Goal: Communication & Community: Participate in discussion

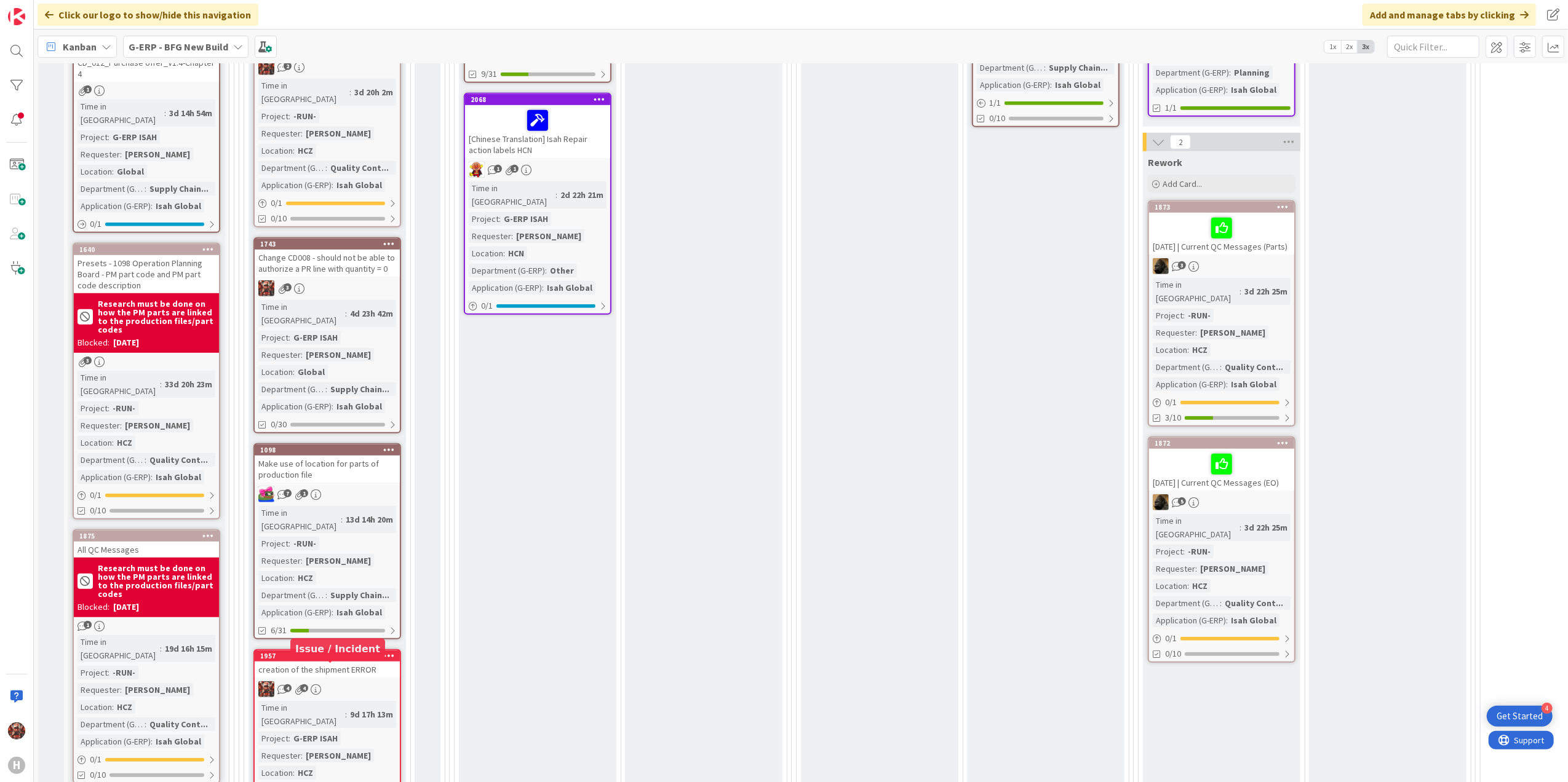
scroll to position [738, 0]
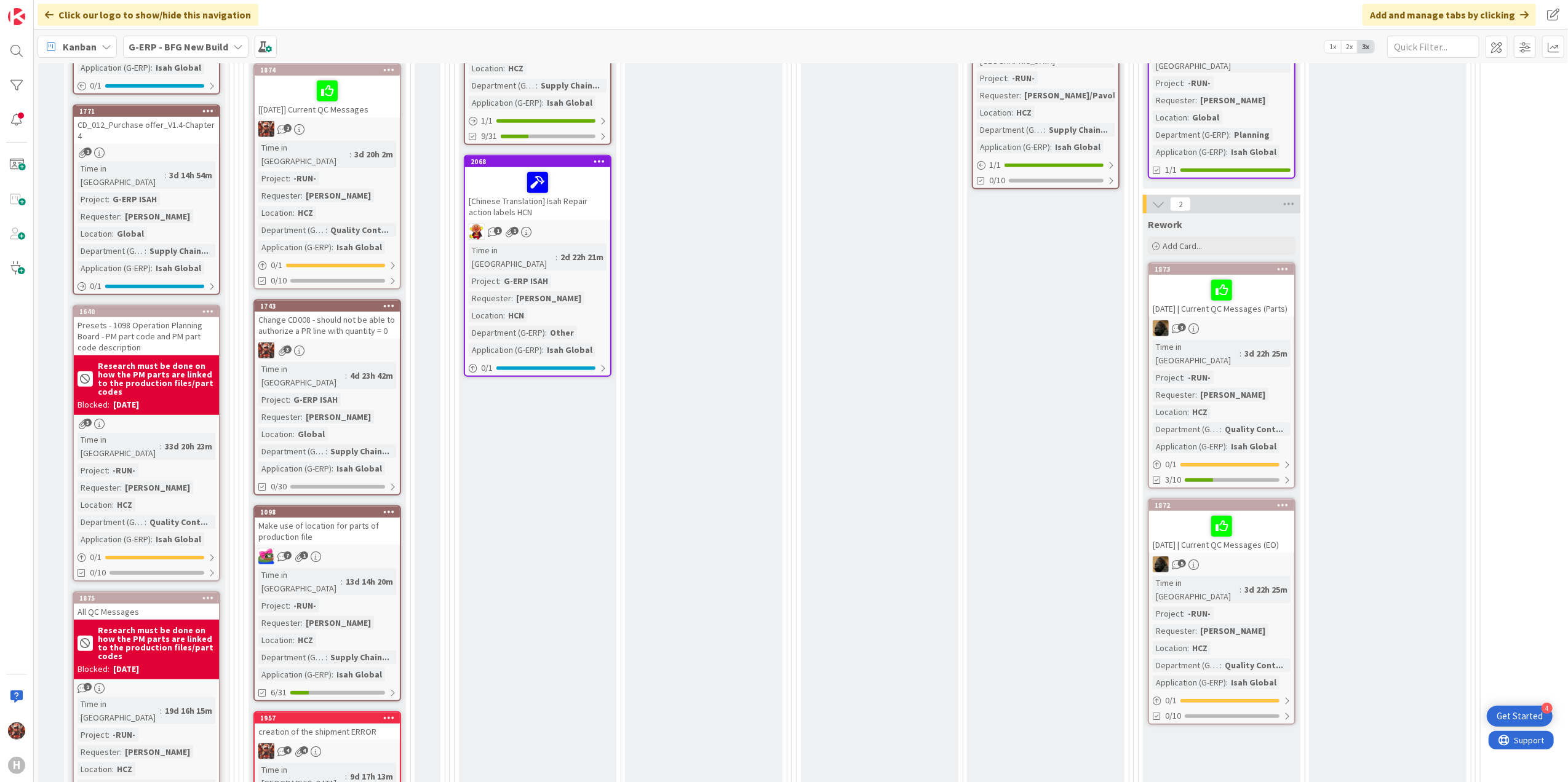
drag, startPoint x: 329, startPoint y: 306, endPoint x: 178, endPoint y: 215, distance: 176.3
click at [329, 312] on div "Change CD008 - should not be able to authorize a PR line with quantity = 0" at bounding box center [327, 325] width 145 height 27
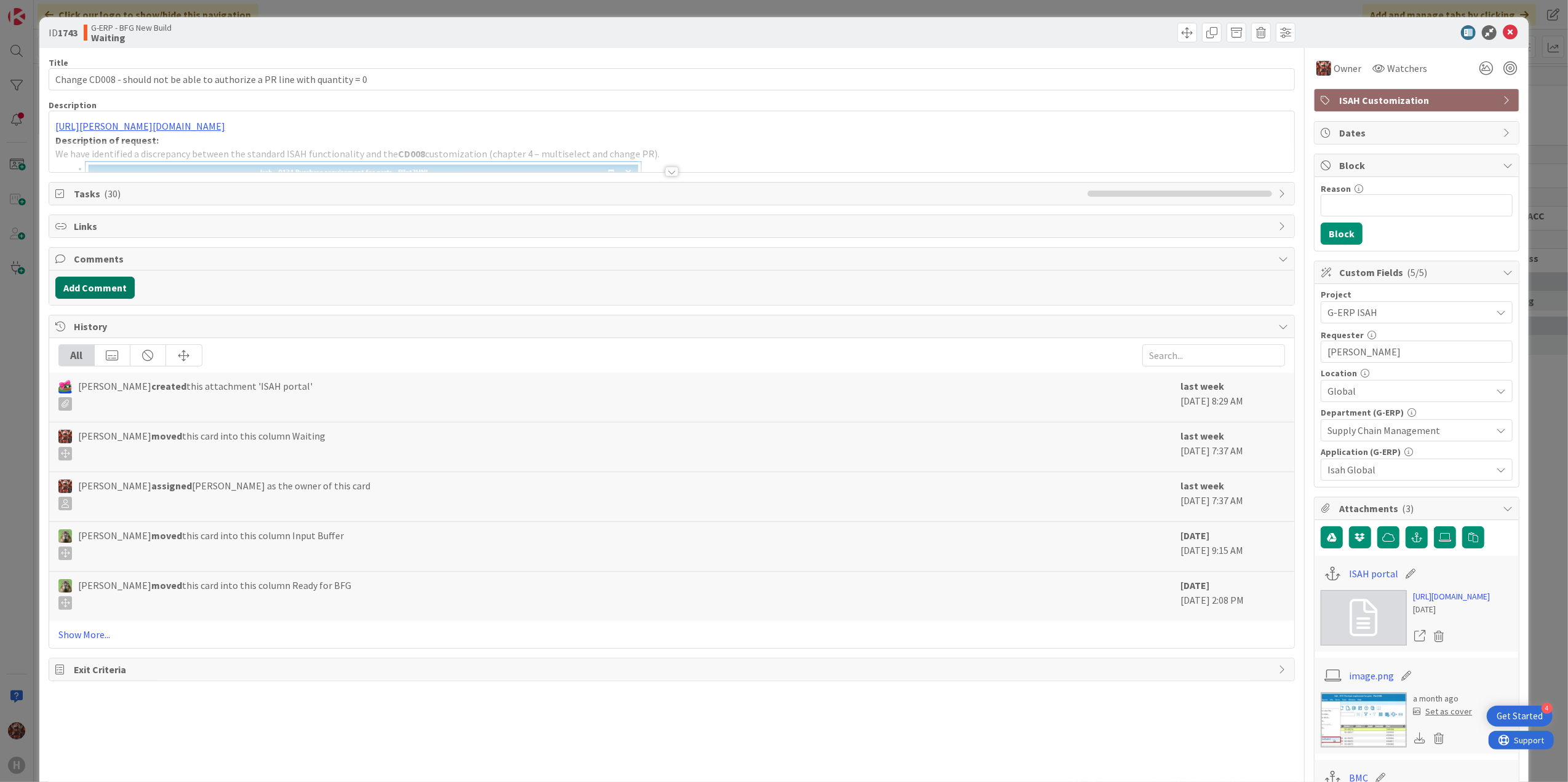
click at [122, 292] on button "Add Comment" at bounding box center [95, 287] width 80 height 22
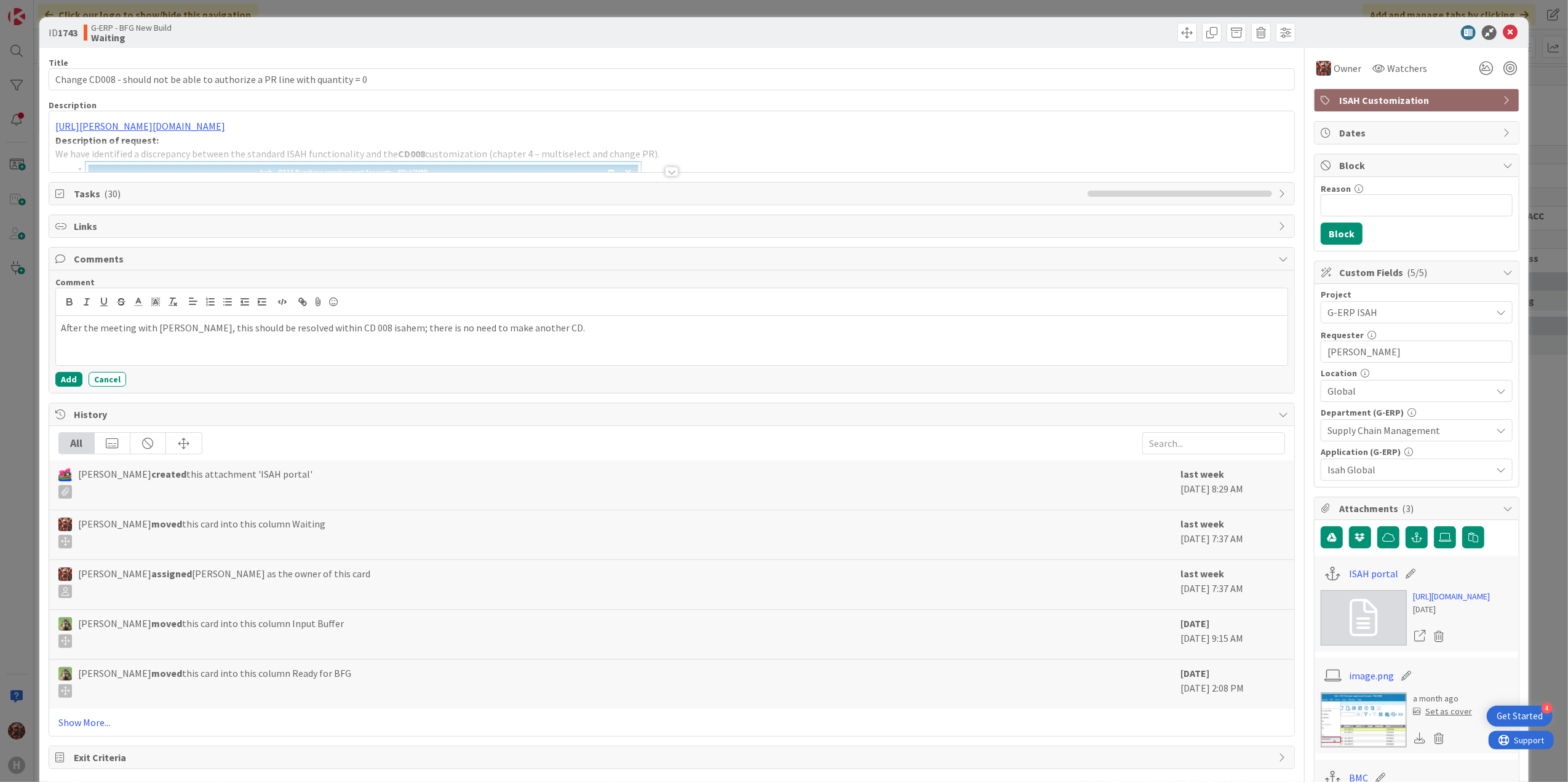
click at [387, 329] on p "After the meeting with [PERSON_NAME], this should be resolved within CD 008 isa…" at bounding box center [672, 328] width 1222 height 14
click at [76, 380] on button "Add" at bounding box center [68, 380] width 27 height 15
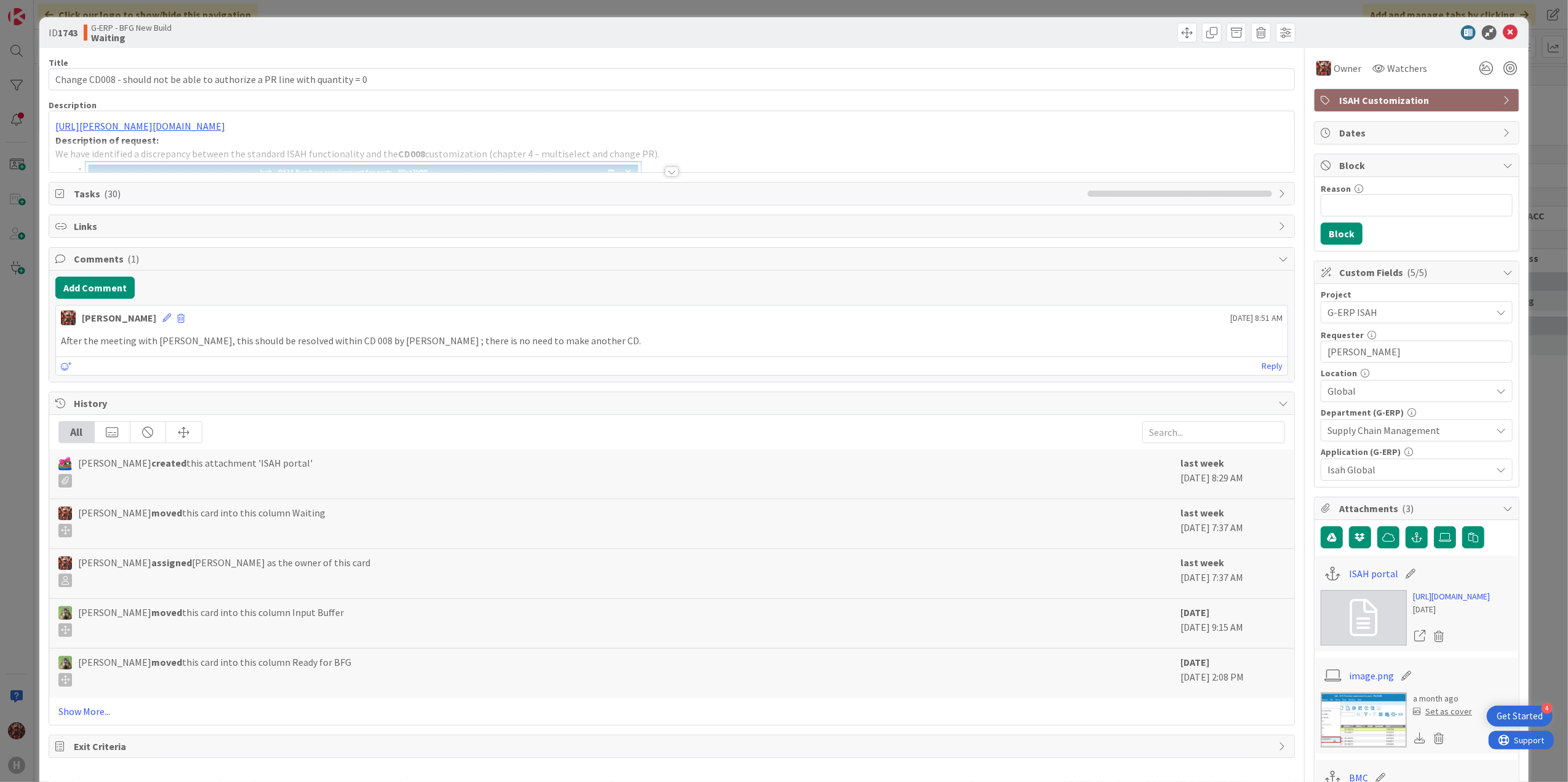
click at [660, 172] on div at bounding box center [672, 166] width 1247 height 13
click at [665, 172] on div at bounding box center [672, 171] width 13 height 10
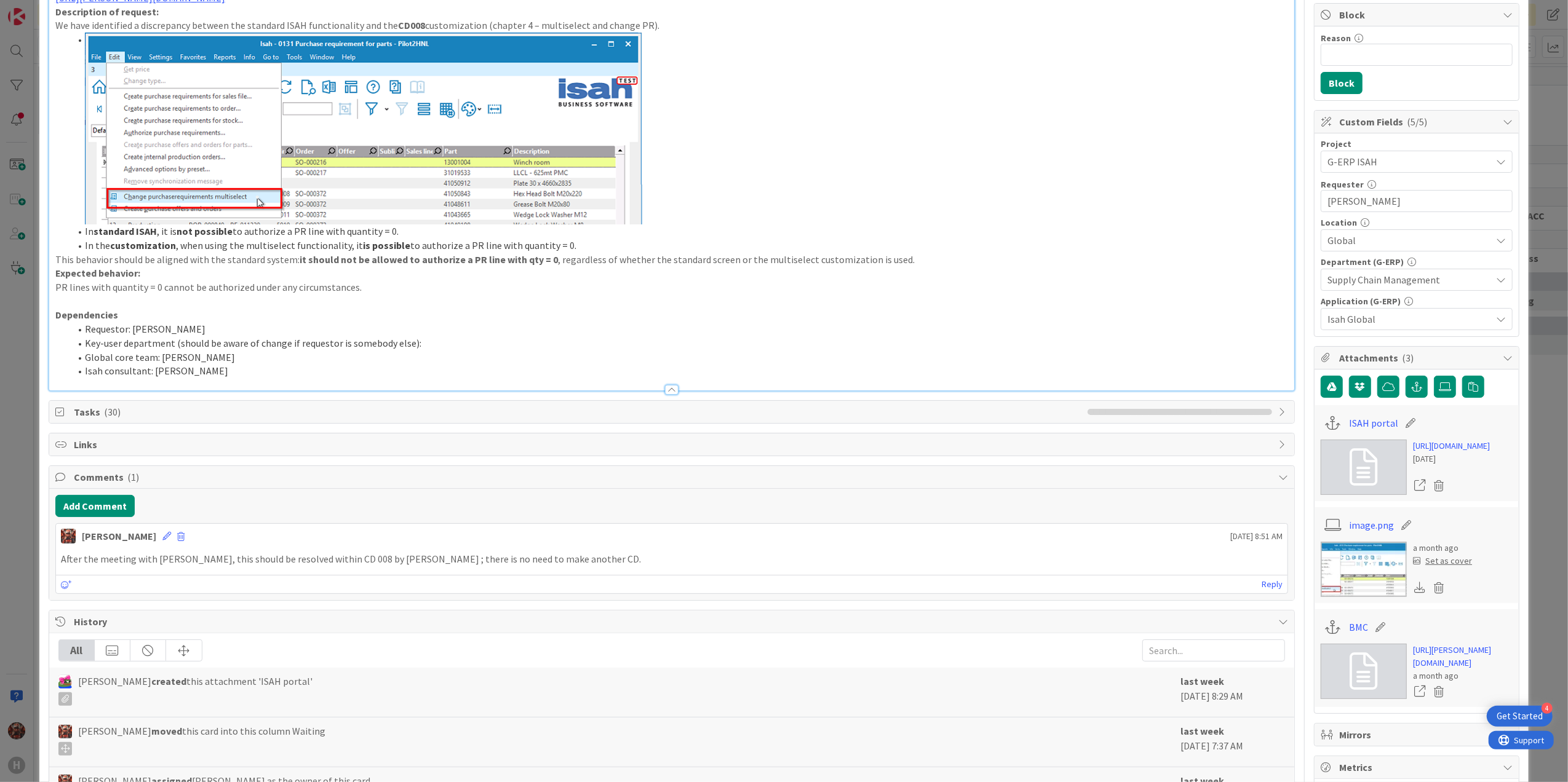
scroll to position [163, 0]
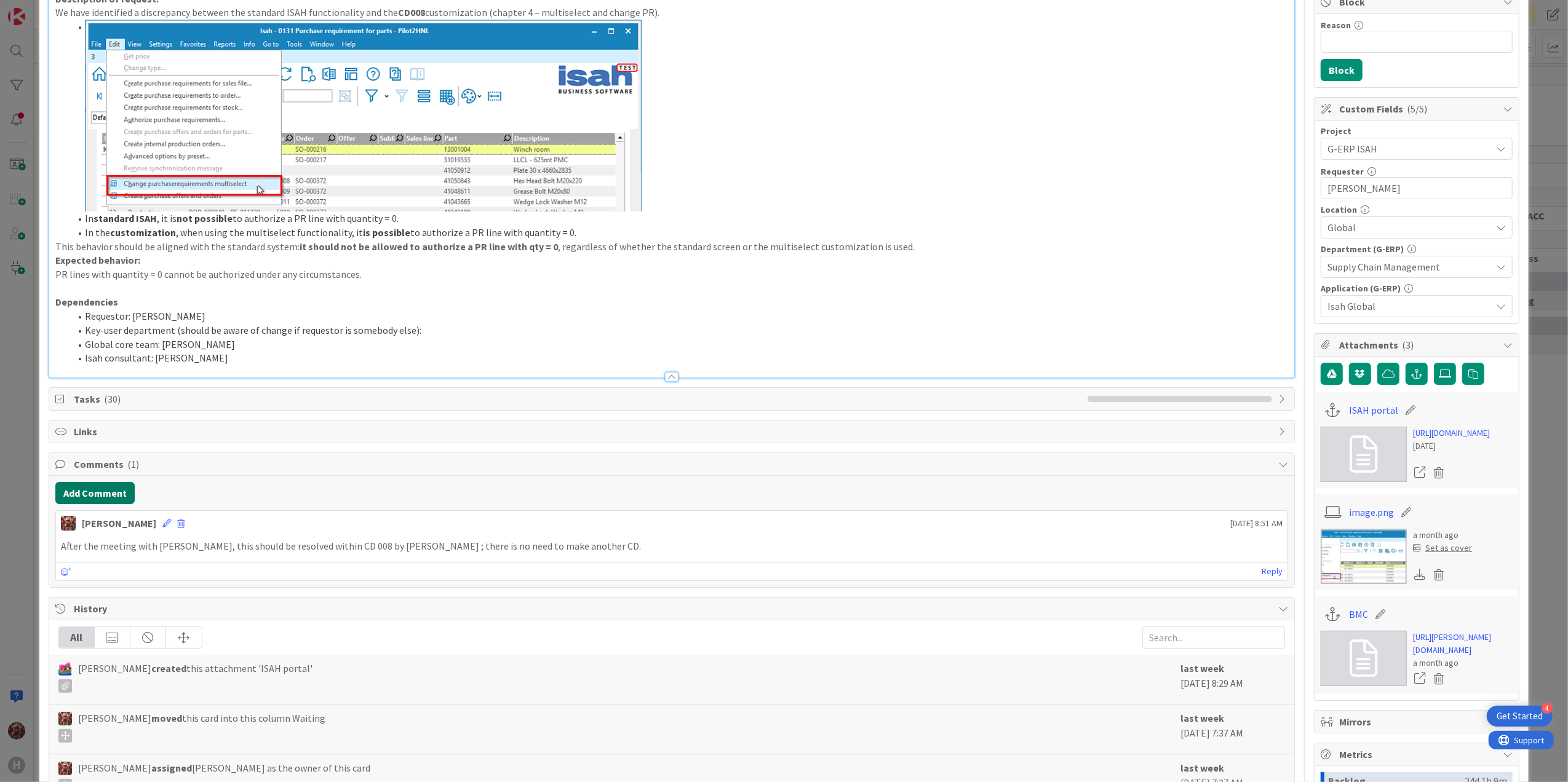
click at [112, 495] on button "Add Comment" at bounding box center [95, 493] width 80 height 22
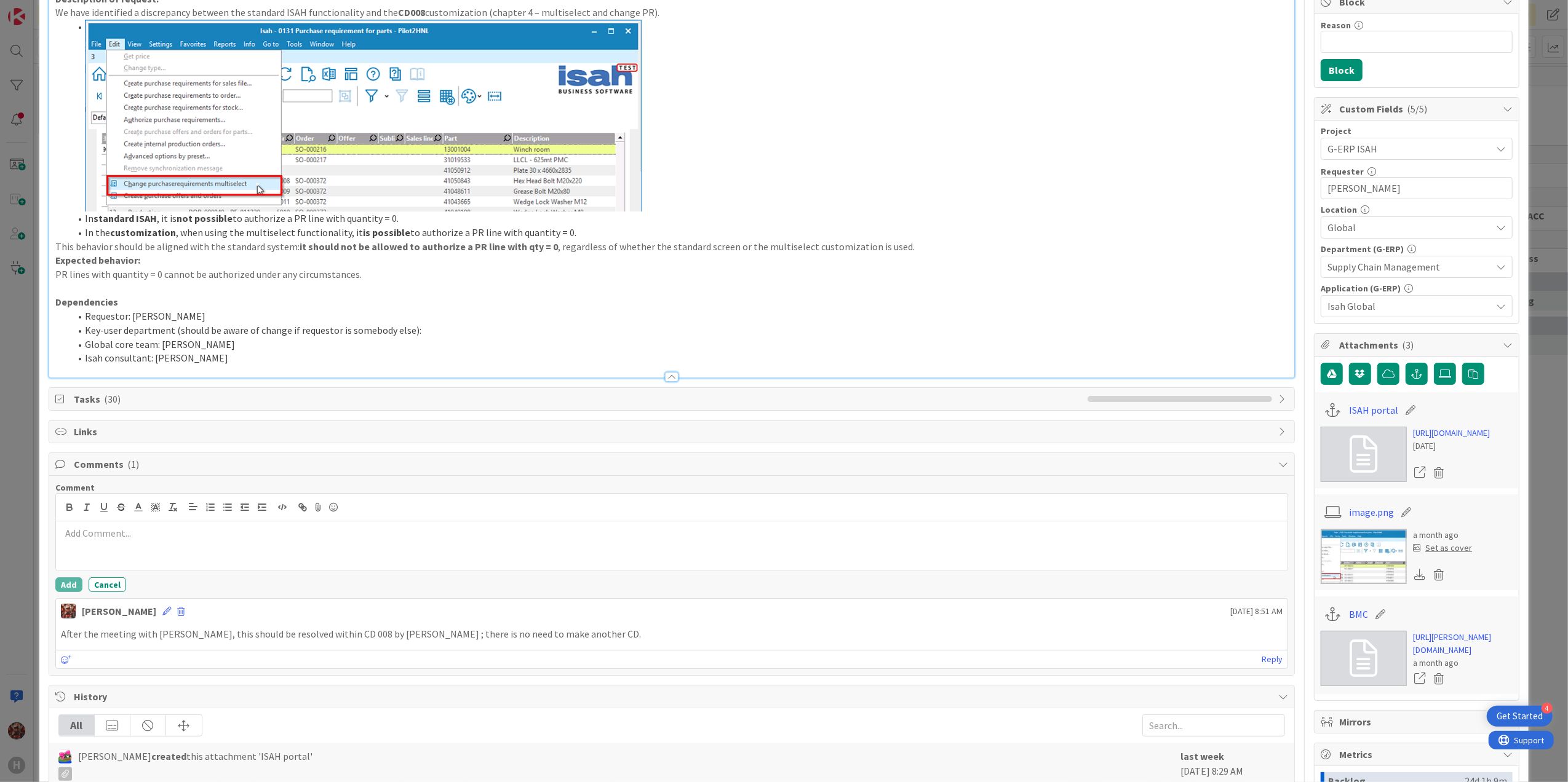
click at [135, 546] on div at bounding box center [672, 546] width 1233 height 49
click at [72, 584] on button "Add" at bounding box center [68, 585] width 27 height 15
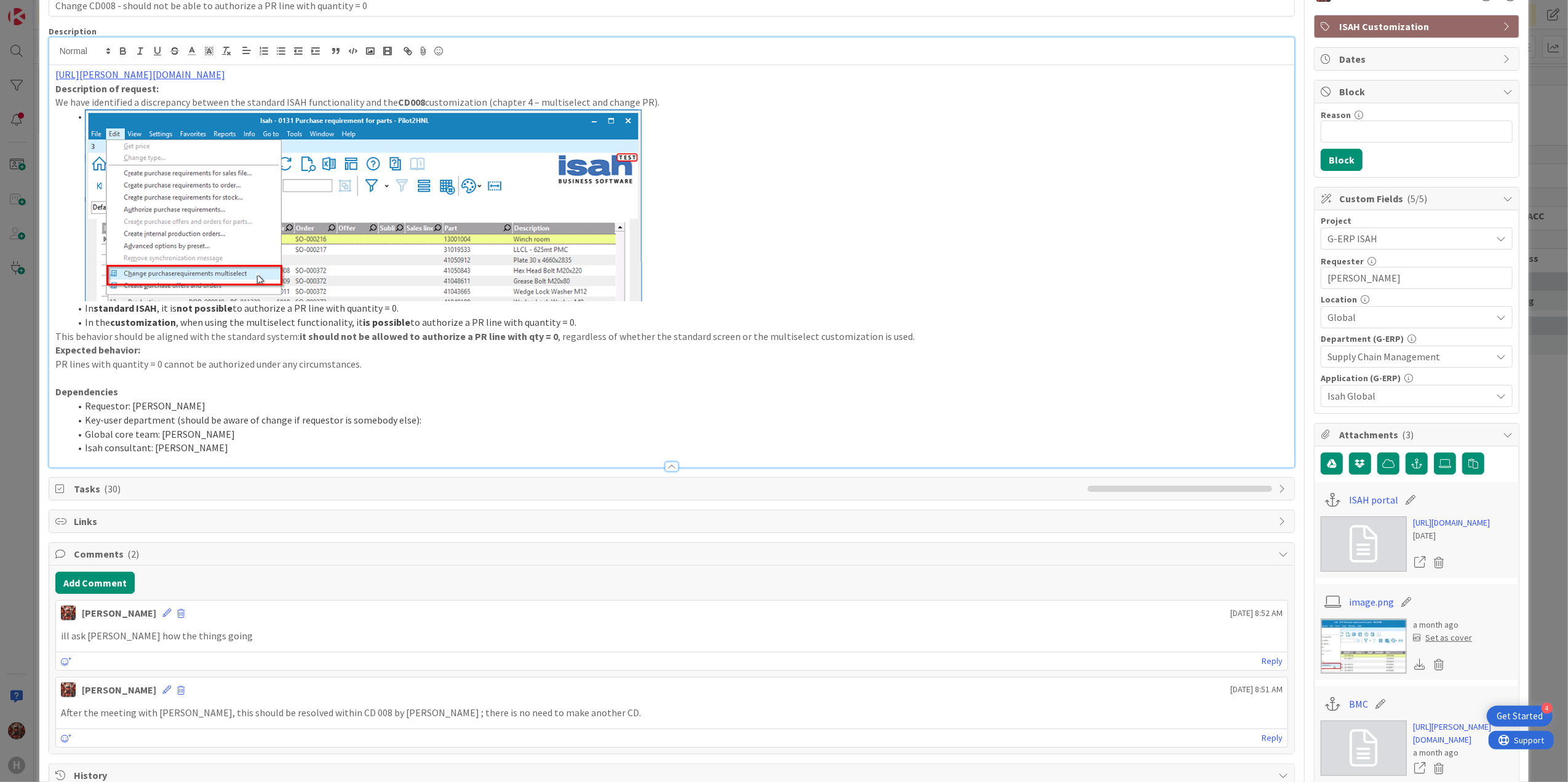
scroll to position [0, 0]
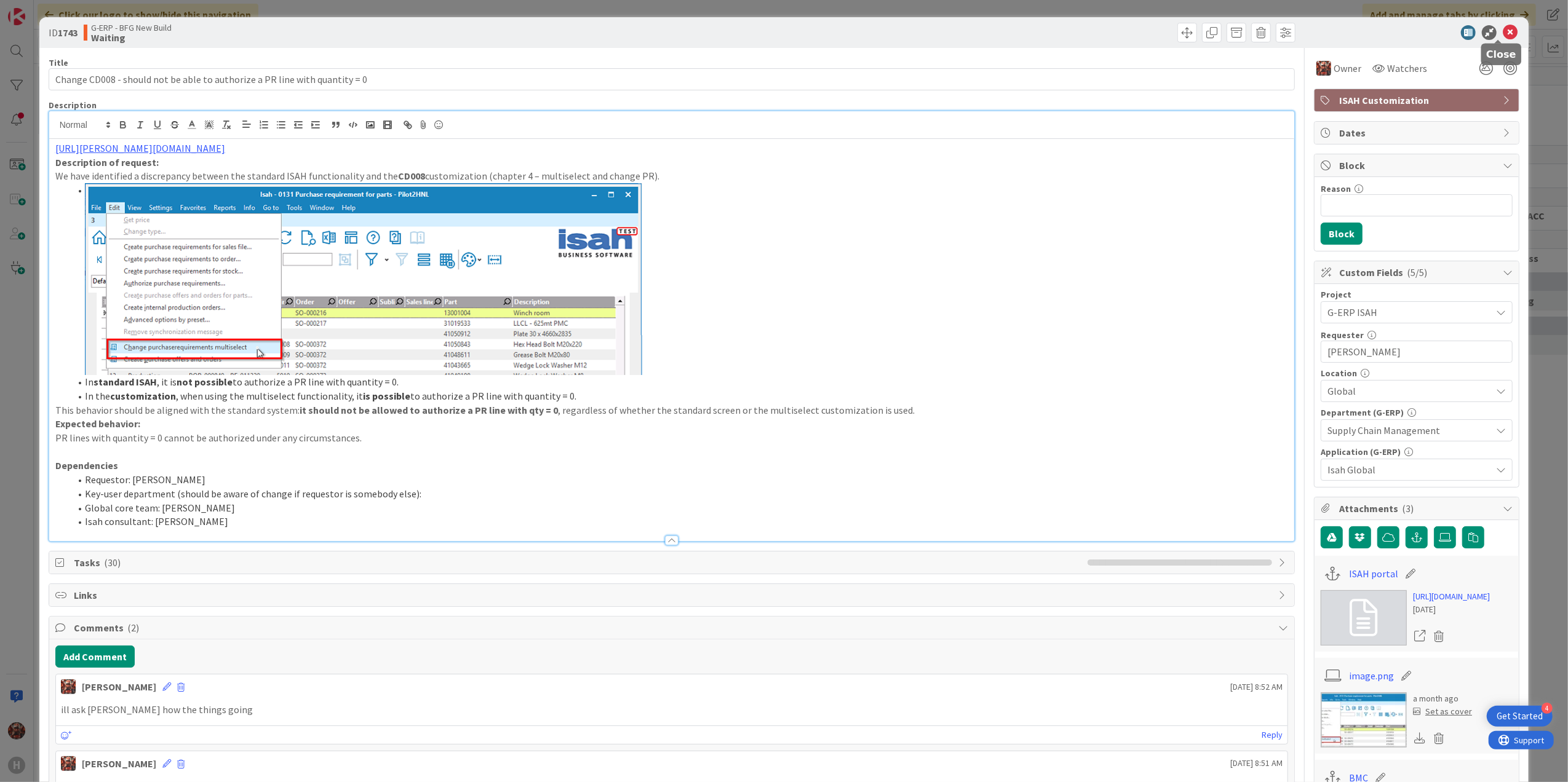
click at [1503, 33] on icon at bounding box center [1511, 33] width 15 height 15
